Goal: Obtain resource: Download file/media

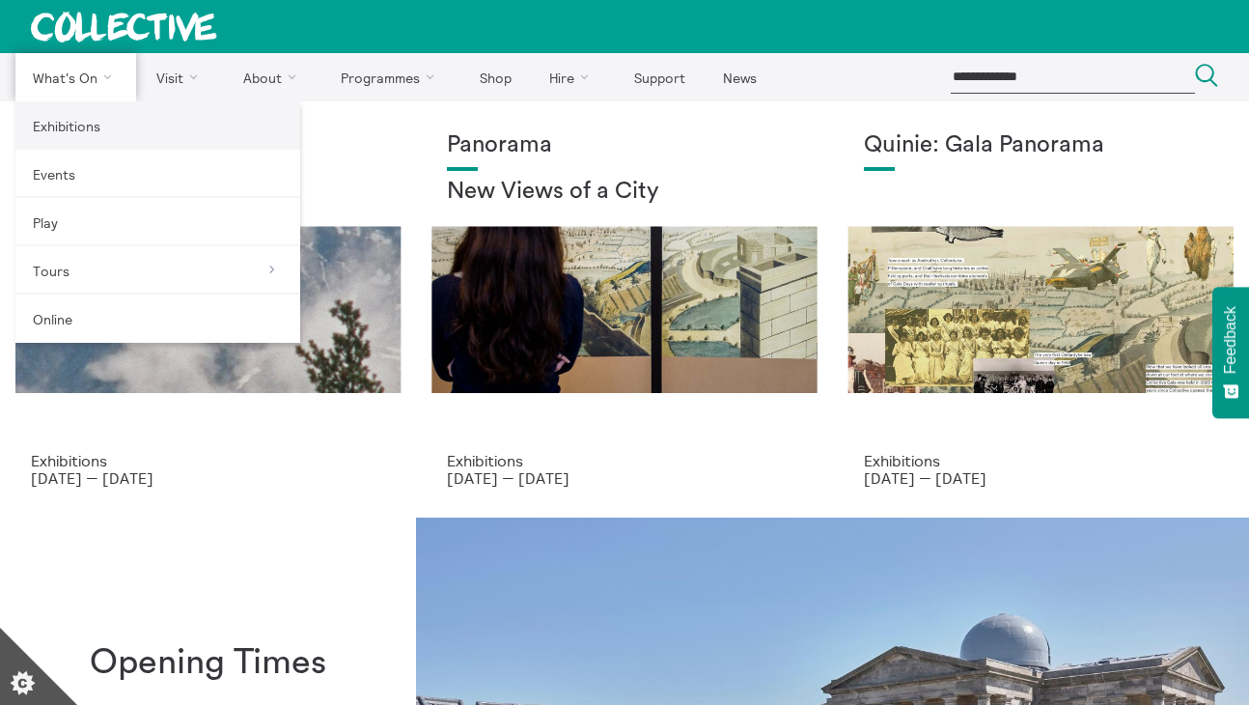
click at [126, 133] on link "Exhibitions" at bounding box center [157, 125] width 285 height 48
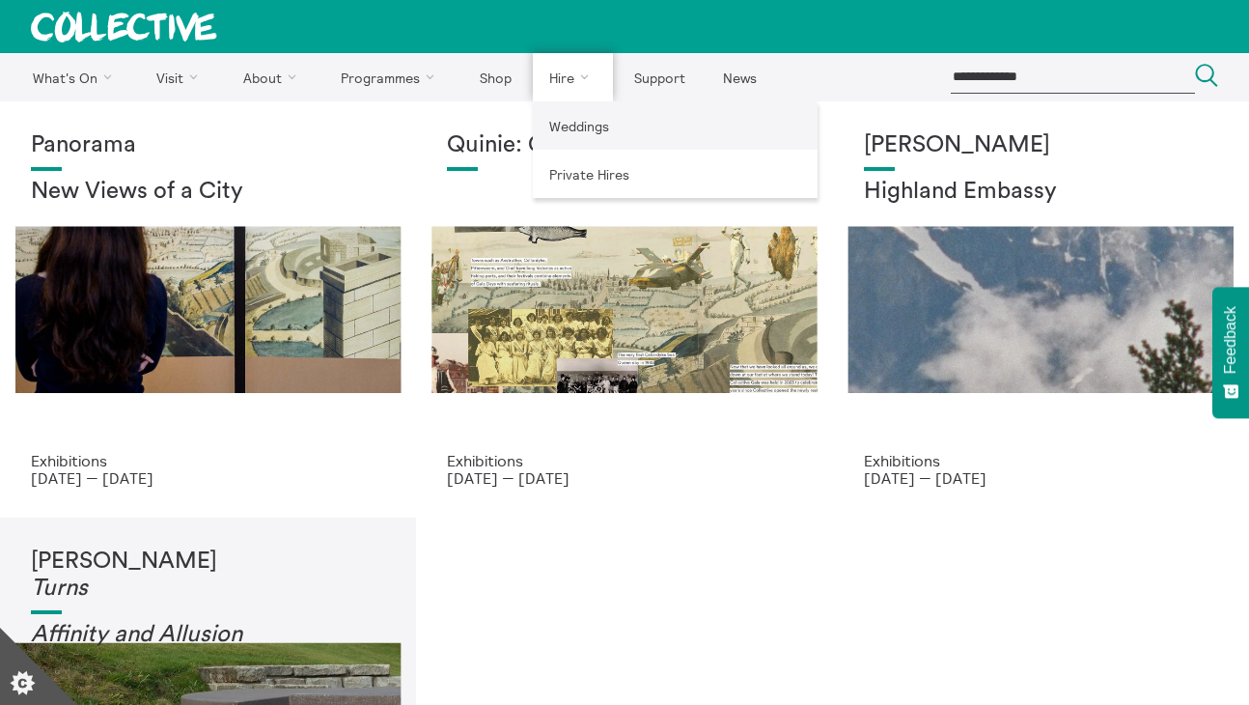
click at [580, 124] on link "Weddings" at bounding box center [675, 125] width 285 height 48
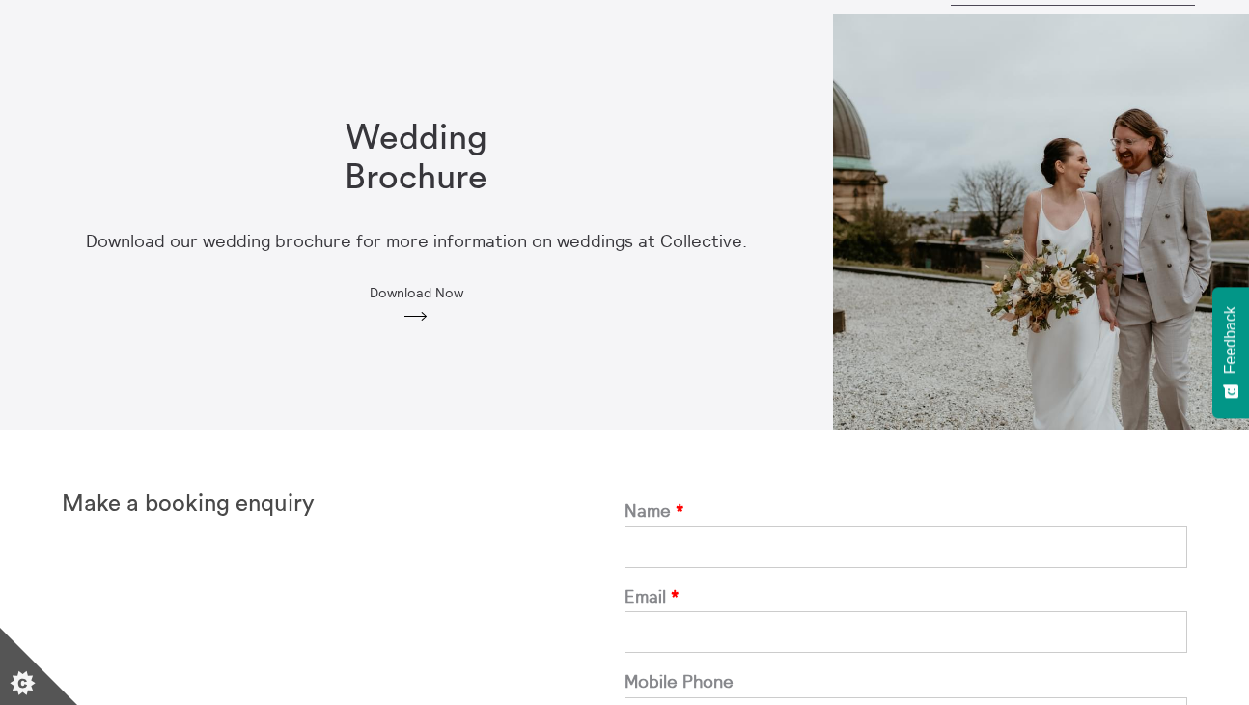
scroll to position [38, 0]
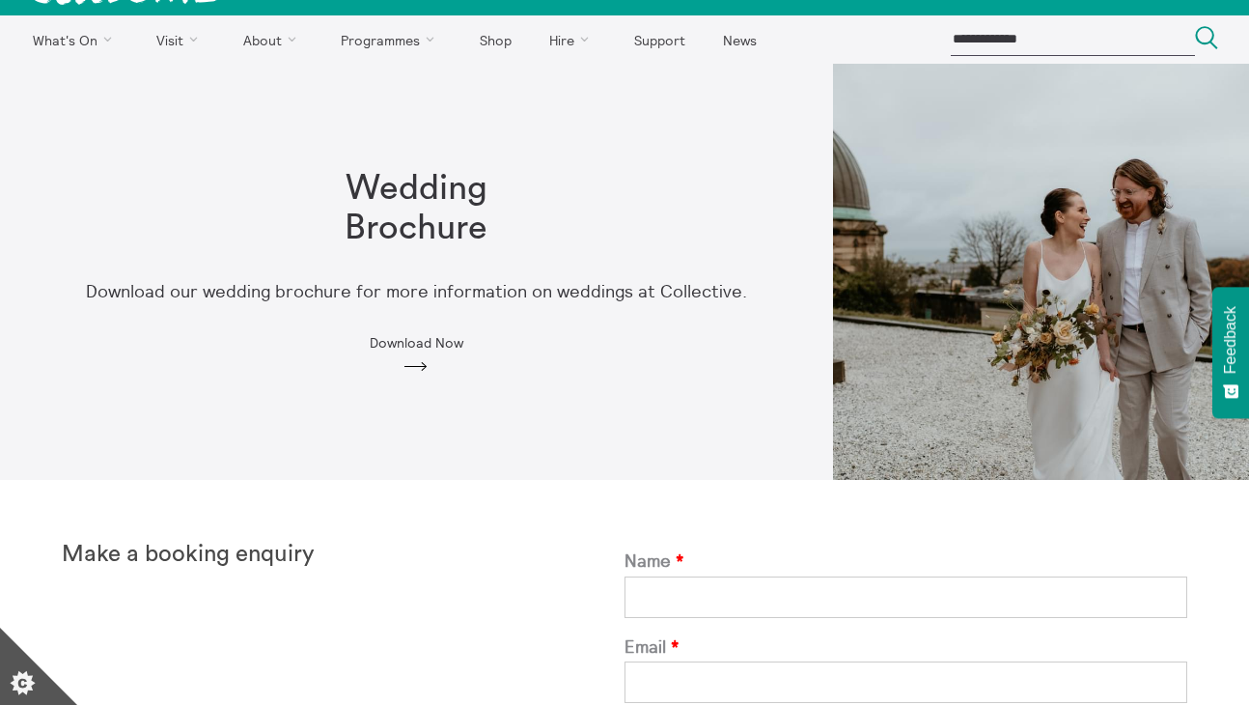
click at [411, 355] on div "Wedding Brochure Download our wedding brochure for more information on weddings…" at bounding box center [415, 271] width 741 height 267
